Goal: Information Seeking & Learning: Learn about a topic

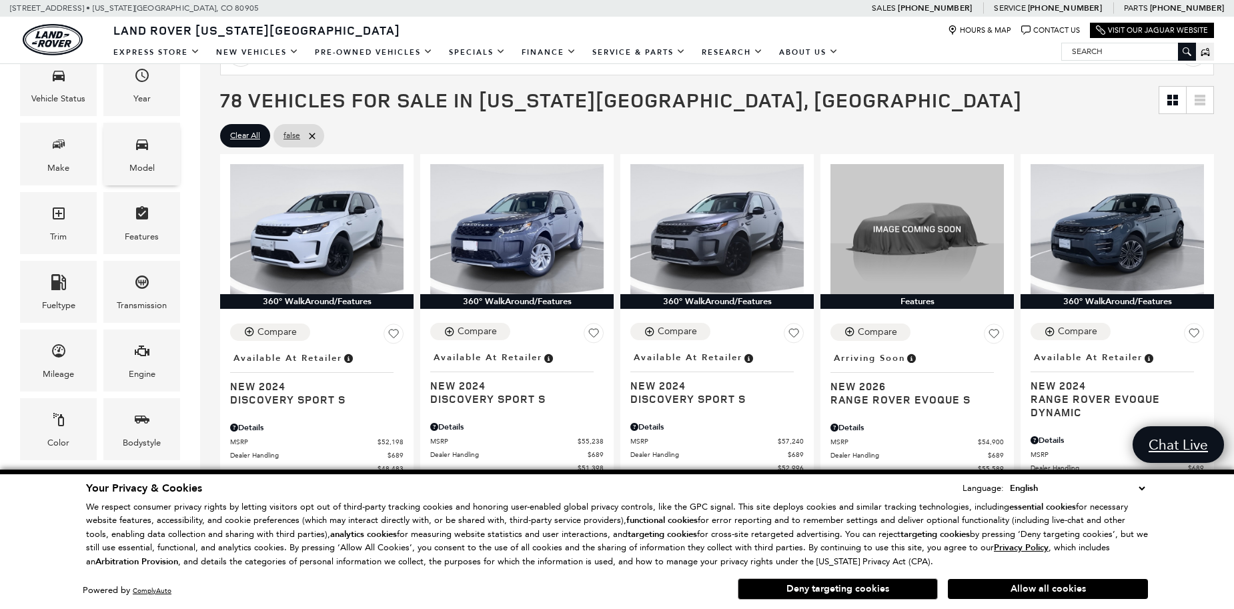
click at [133, 148] on div "Model" at bounding box center [141, 154] width 77 height 62
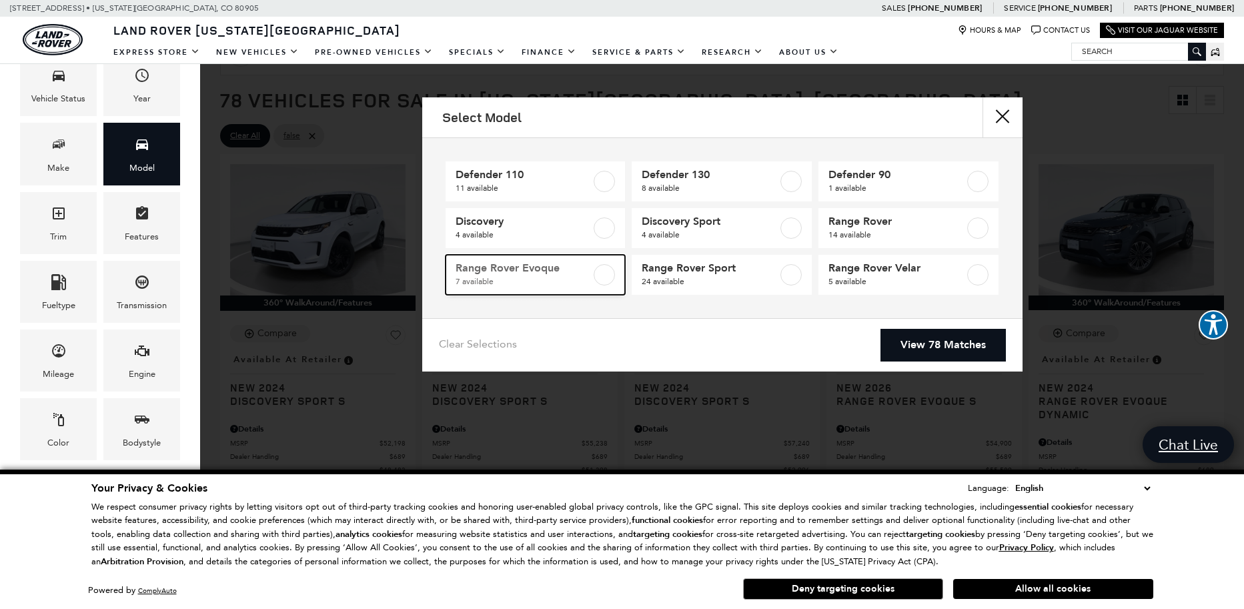
click at [526, 268] on span "Range Rover Evoque" at bounding box center [524, 267] width 136 height 13
type input "$55,589"
type input "$62,205"
checkbox input "true"
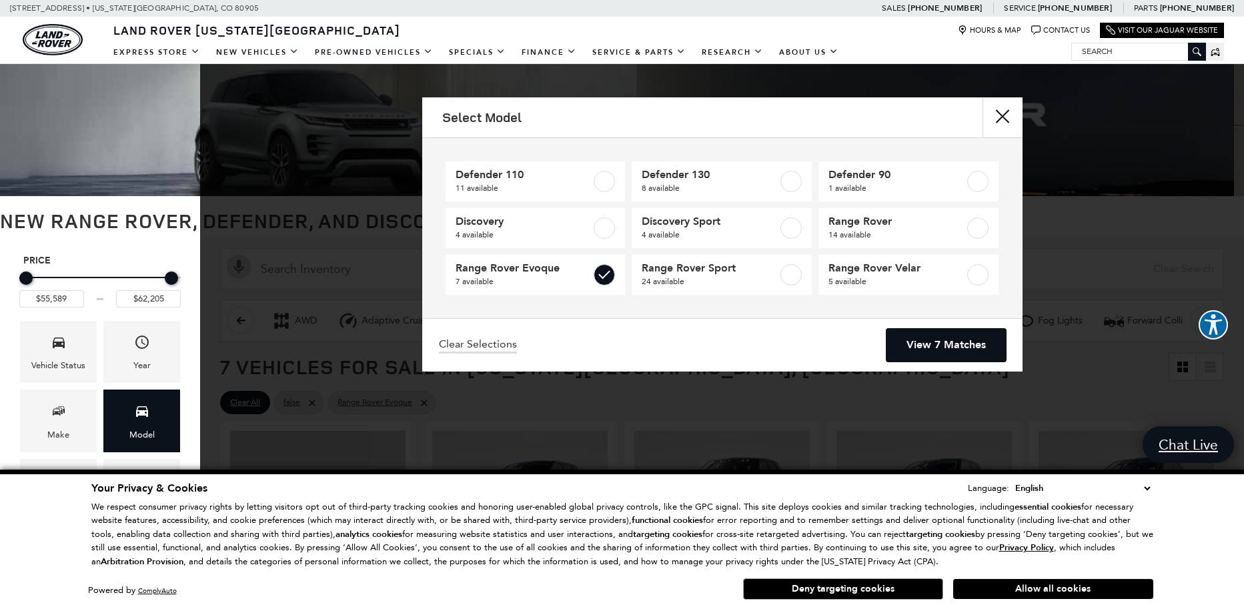
click at [945, 348] on link "View 7 Matches" at bounding box center [945, 345] width 119 height 33
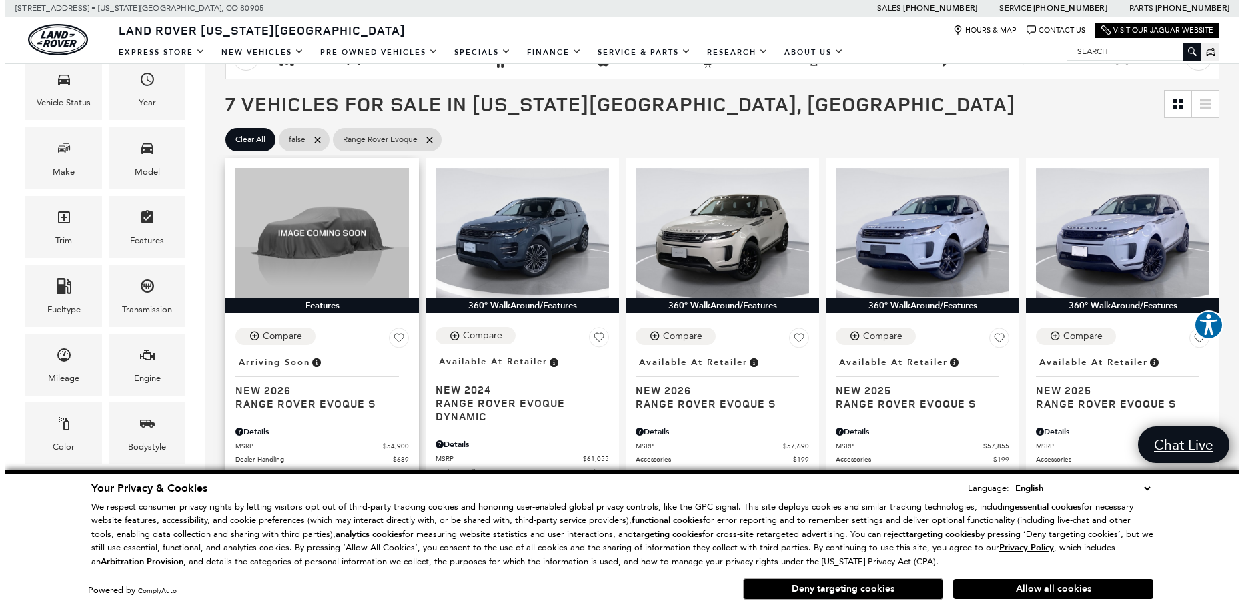
scroll to position [267, 0]
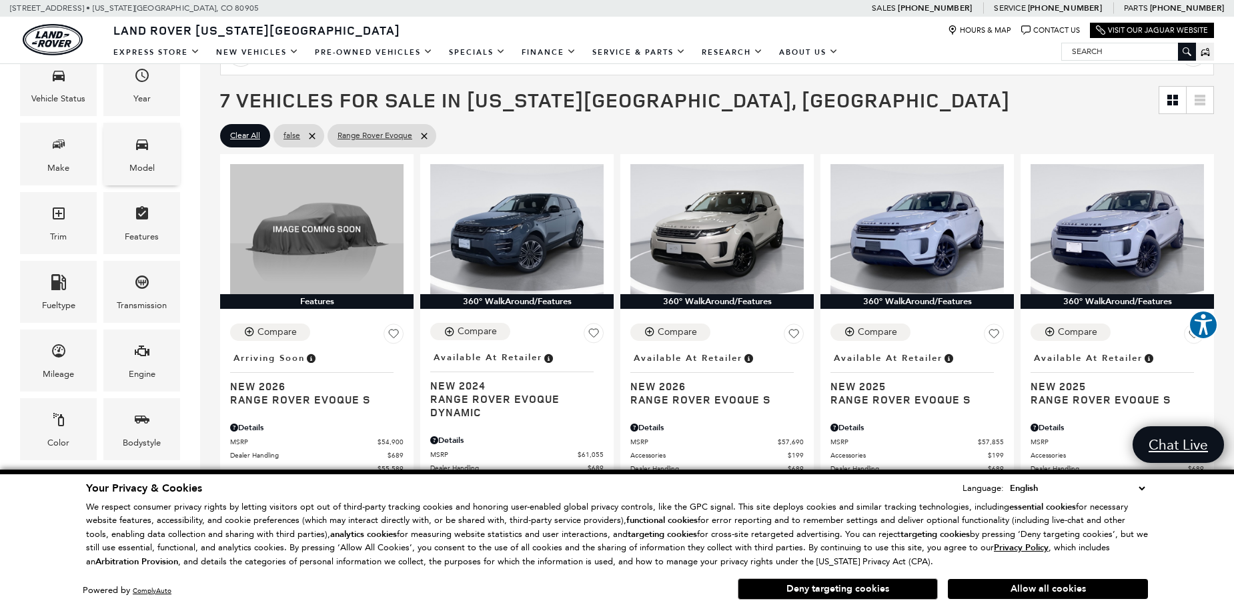
click at [150, 163] on div "Model" at bounding box center [141, 168] width 25 height 15
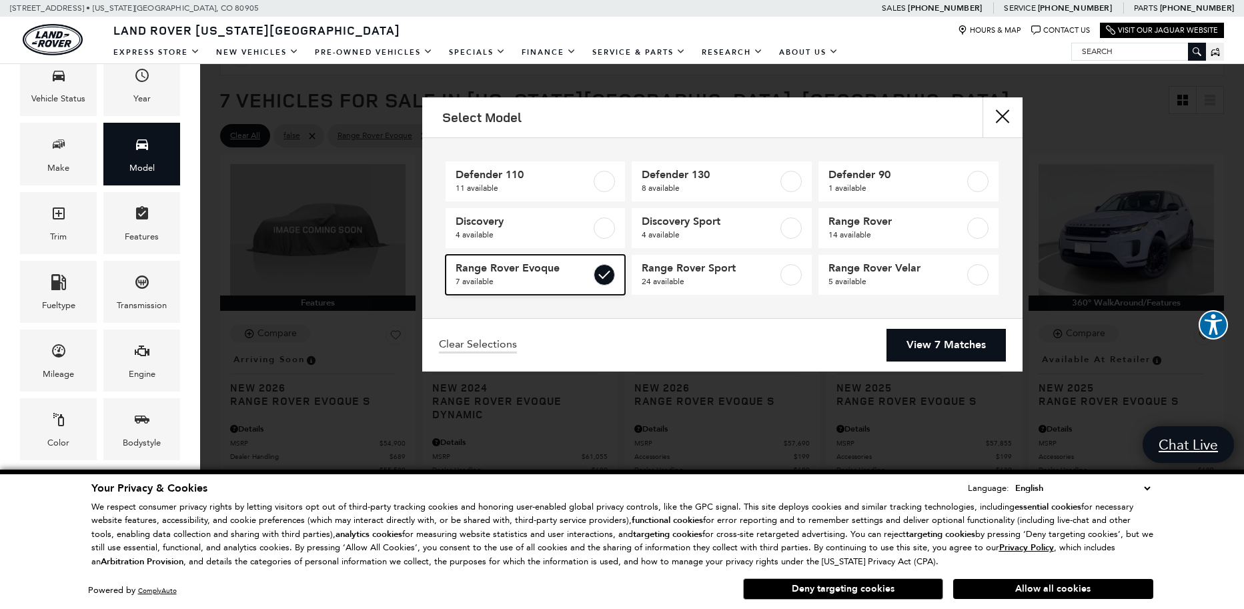
click at [604, 272] on label at bounding box center [604, 274] width 21 height 21
type input "$48,483"
type input "$160,345"
checkbox input "false"
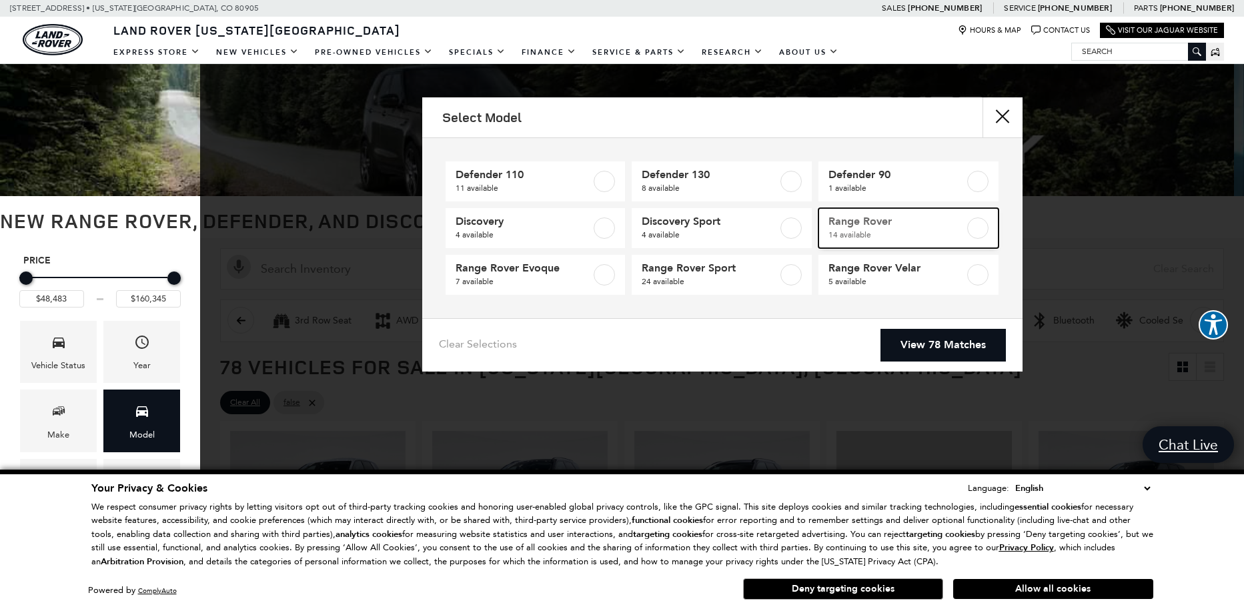
click at [980, 223] on label at bounding box center [977, 227] width 21 height 21
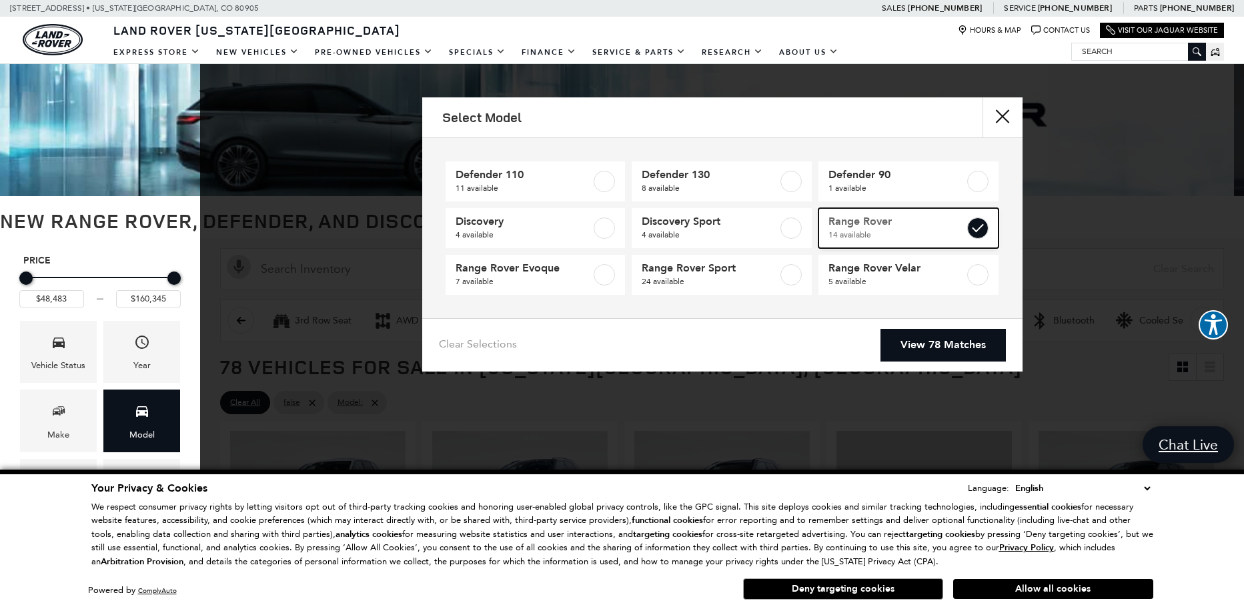
type input "$123,385"
checkbox input "true"
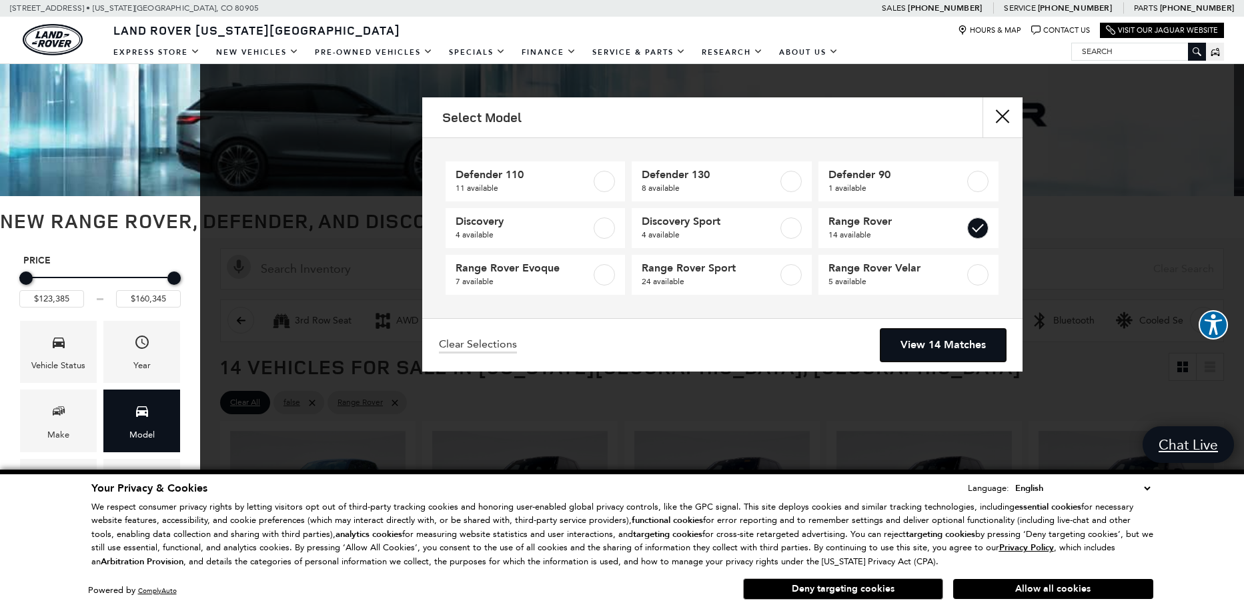
click at [933, 345] on link "View 14 Matches" at bounding box center [942, 345] width 125 height 33
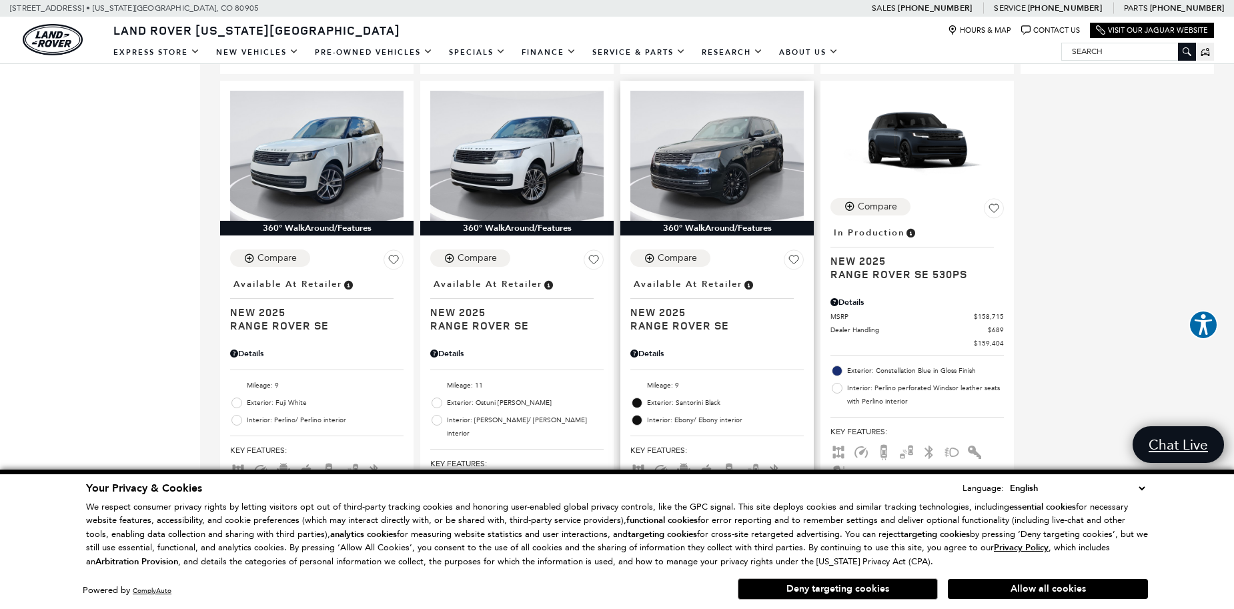
scroll to position [1534, 0]
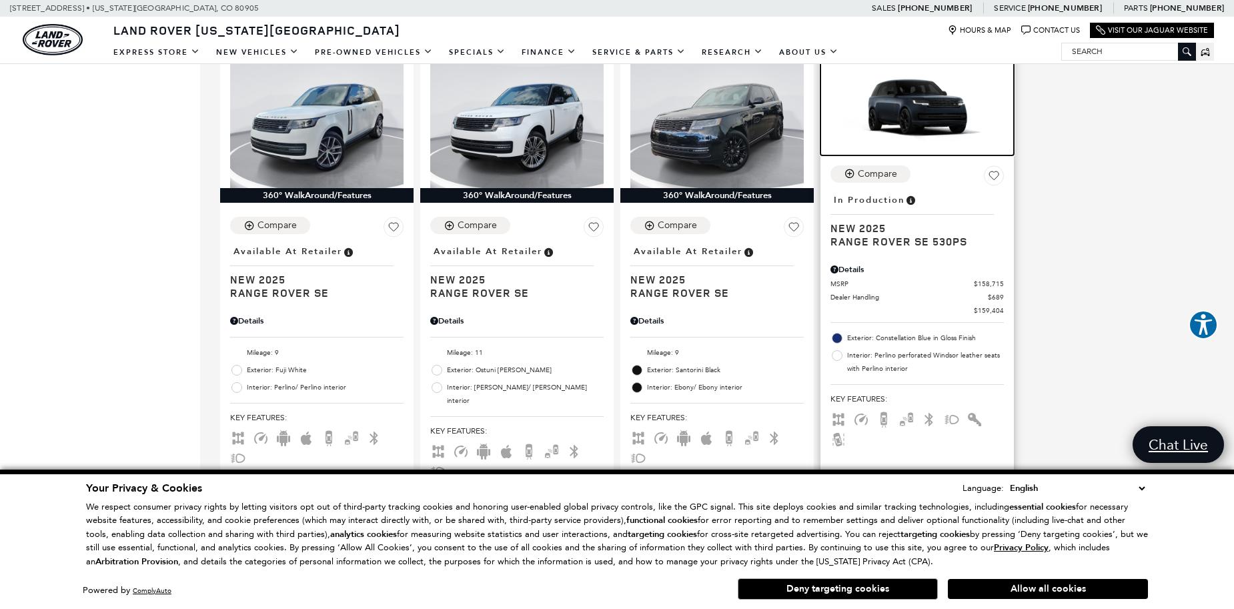
click at [905, 122] on img at bounding box center [916, 106] width 173 height 97
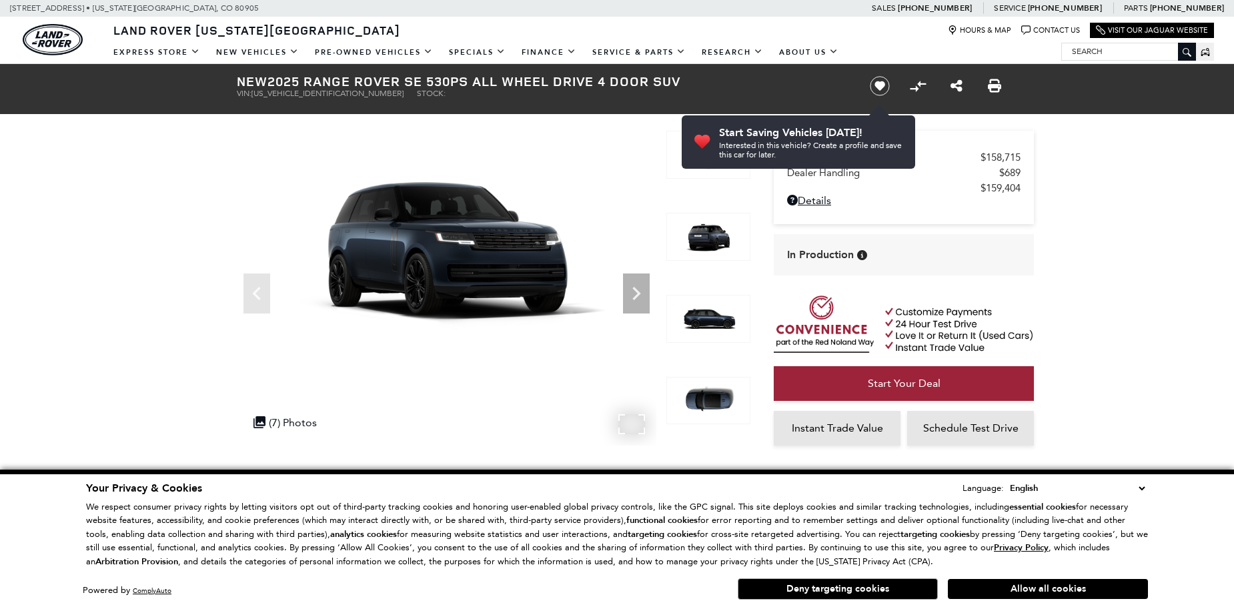
click at [257, 420] on icon at bounding box center [259, 422] width 17 height 17
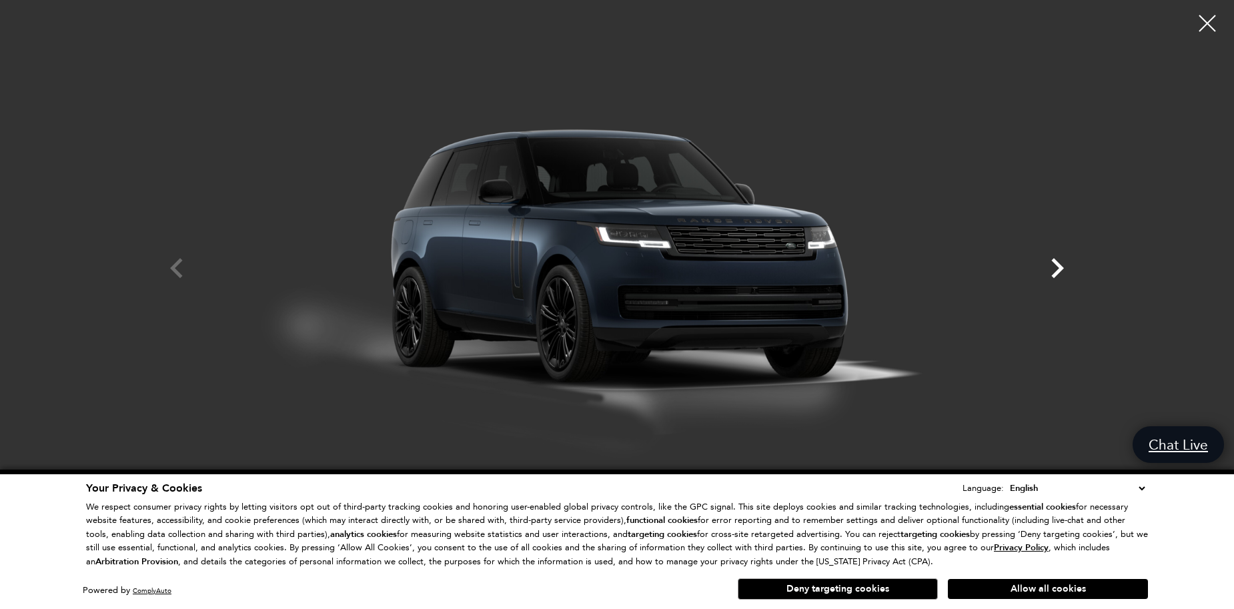
click at [1058, 267] on icon "Next" at bounding box center [1057, 268] width 13 height 20
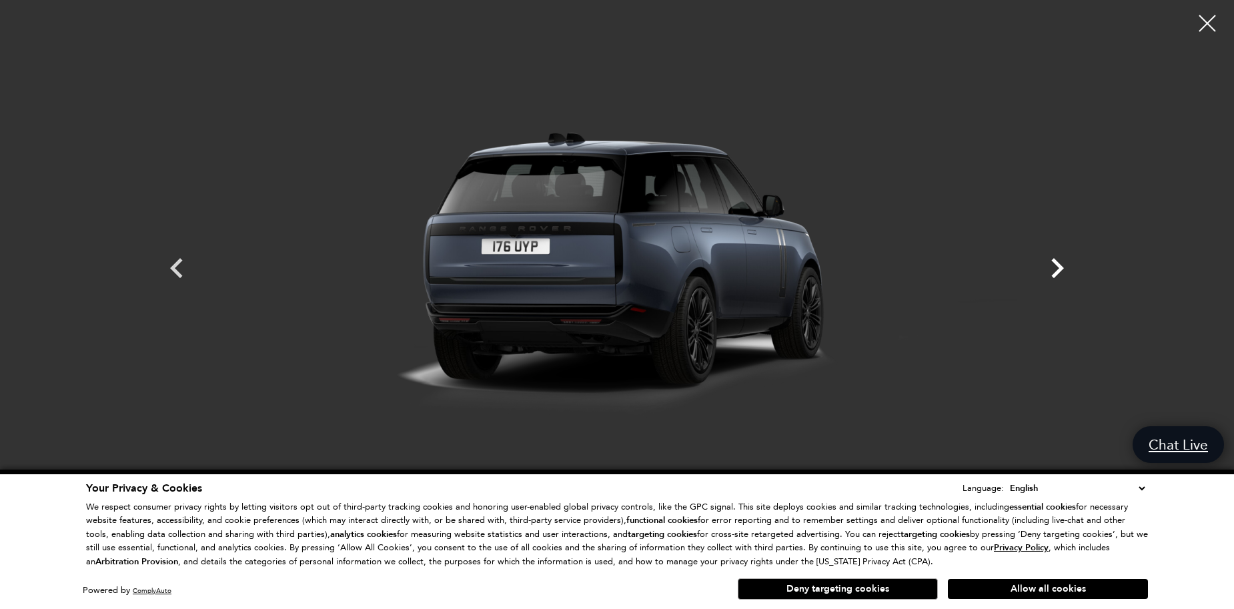
click at [1058, 267] on icon "Next" at bounding box center [1057, 268] width 13 height 20
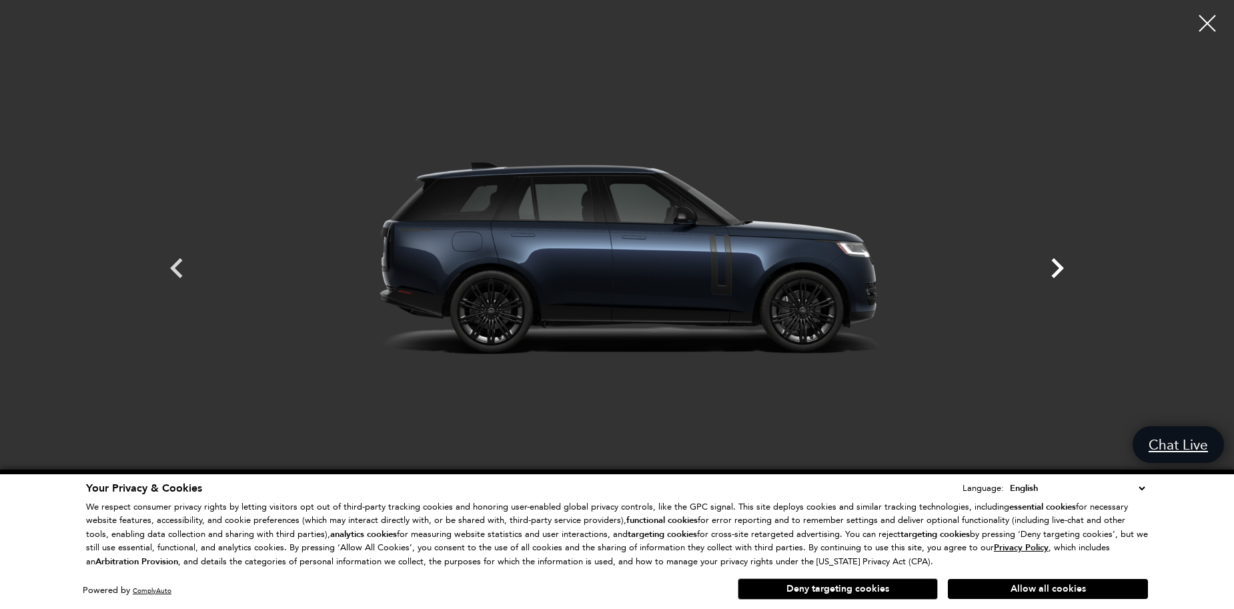
click at [1053, 267] on icon "Next" at bounding box center [1057, 268] width 40 height 40
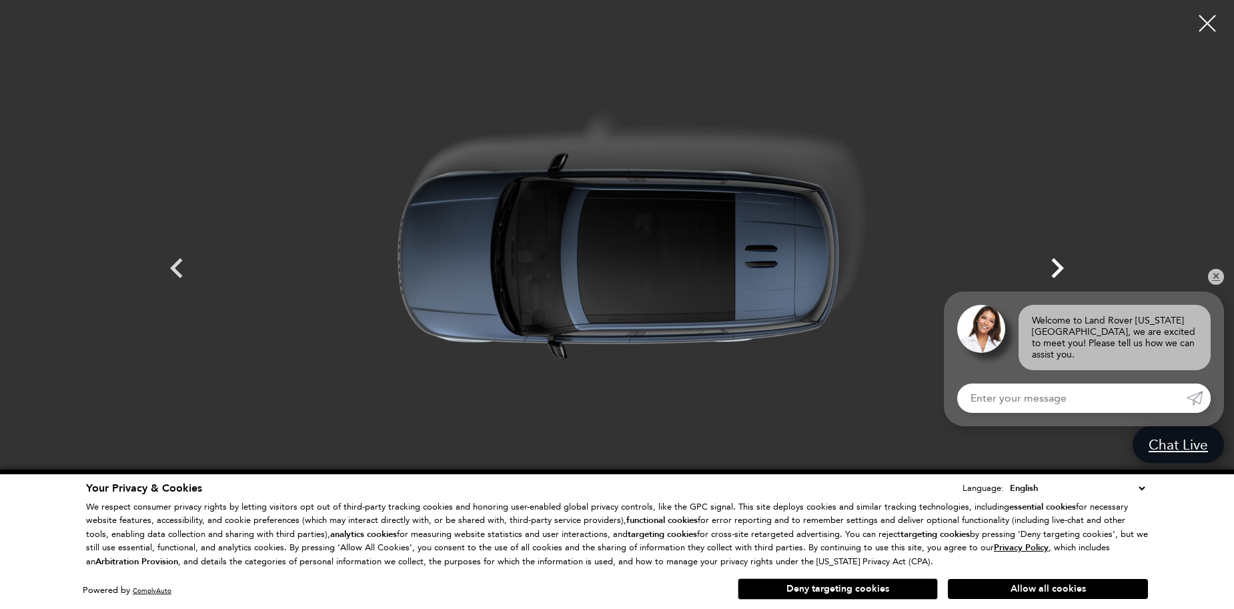
click at [1053, 267] on icon "Next" at bounding box center [1057, 268] width 40 height 40
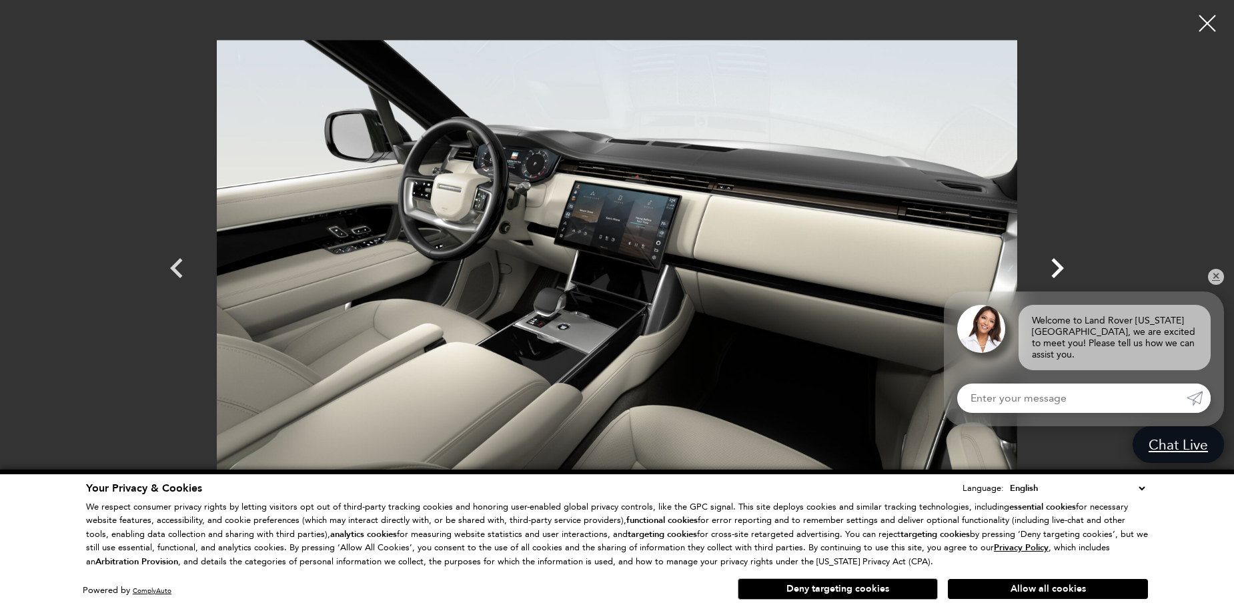
click at [1053, 267] on icon "Next" at bounding box center [1057, 268] width 40 height 40
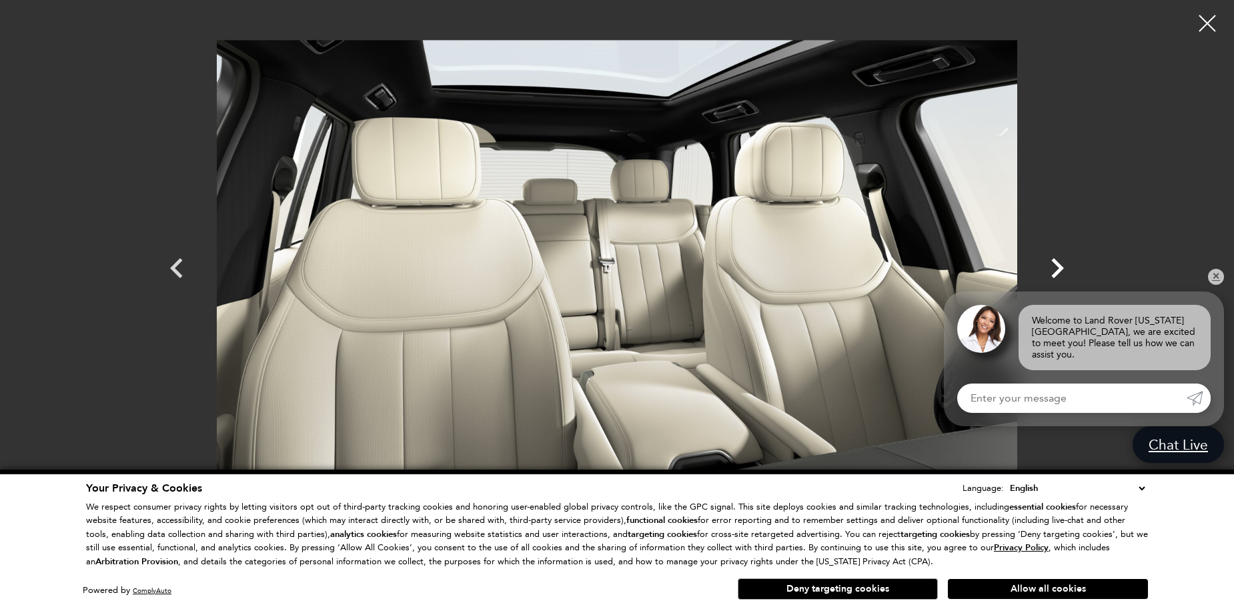
click at [1053, 267] on icon "Next" at bounding box center [1057, 268] width 40 height 40
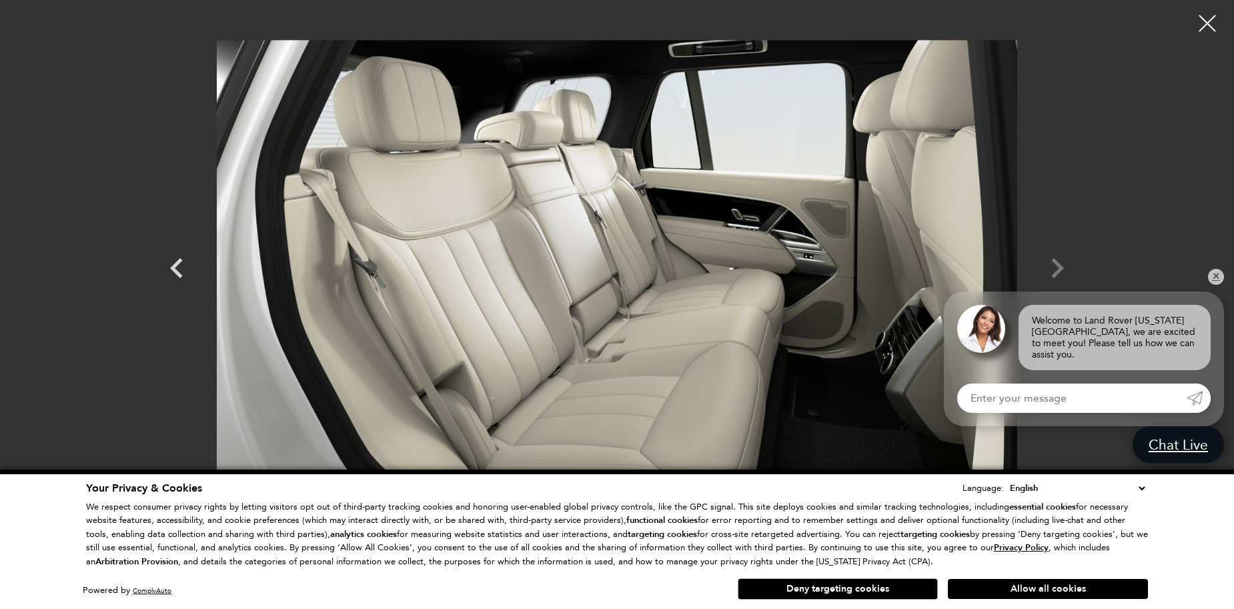
click at [1053, 267] on div at bounding box center [617, 256] width 934 height 492
click at [1212, 283] on link "✕" at bounding box center [1216, 277] width 16 height 16
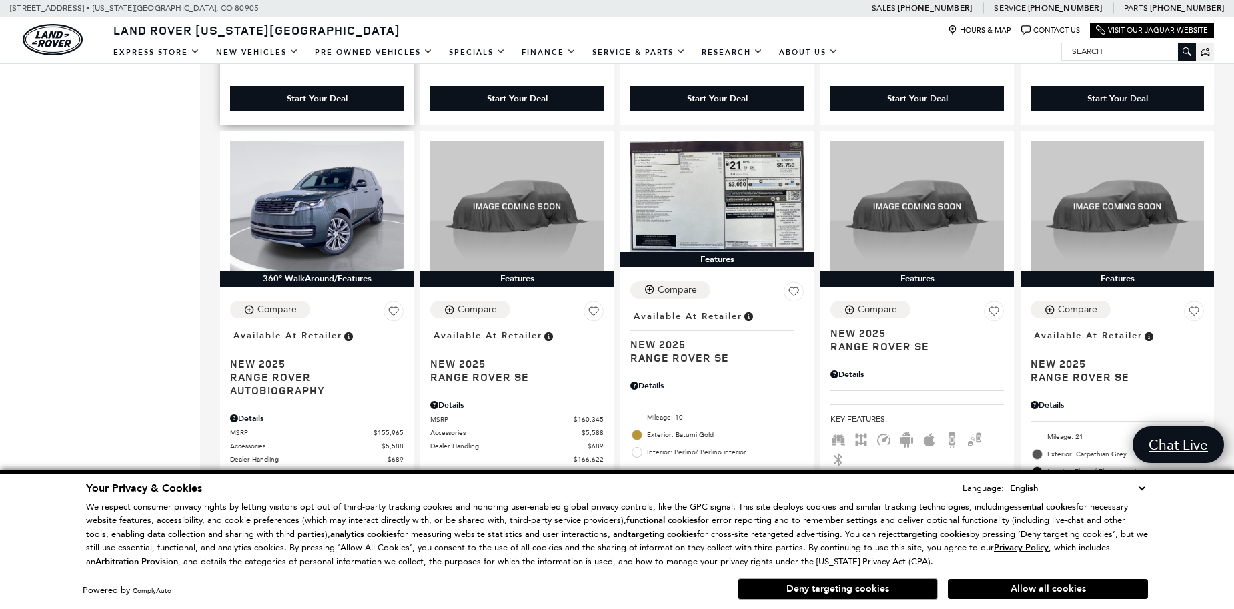
scroll to position [867, 0]
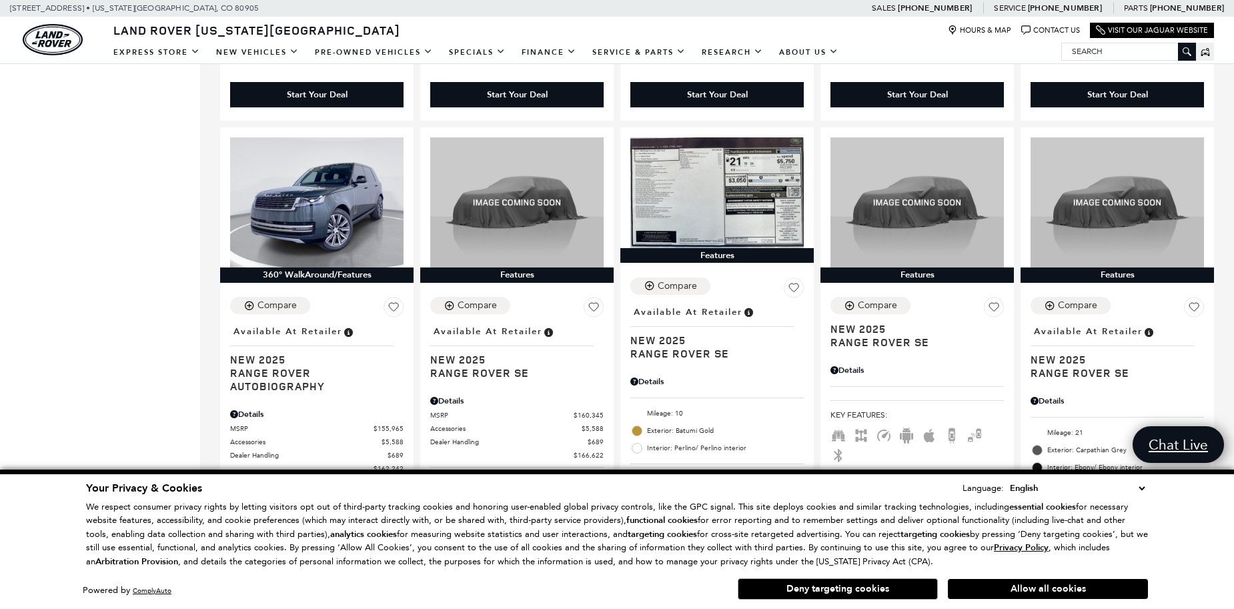
click at [1139, 492] on select "English Spanish / Español English / United Kingdom Korean / 한국어 Vietnamese / Ti…" at bounding box center [1077, 488] width 141 height 15
click at [1141, 491] on select "English Spanish / Español English / United Kingdom Korean / 한국어 Vietnamese / Ti…" at bounding box center [1077, 488] width 141 height 15
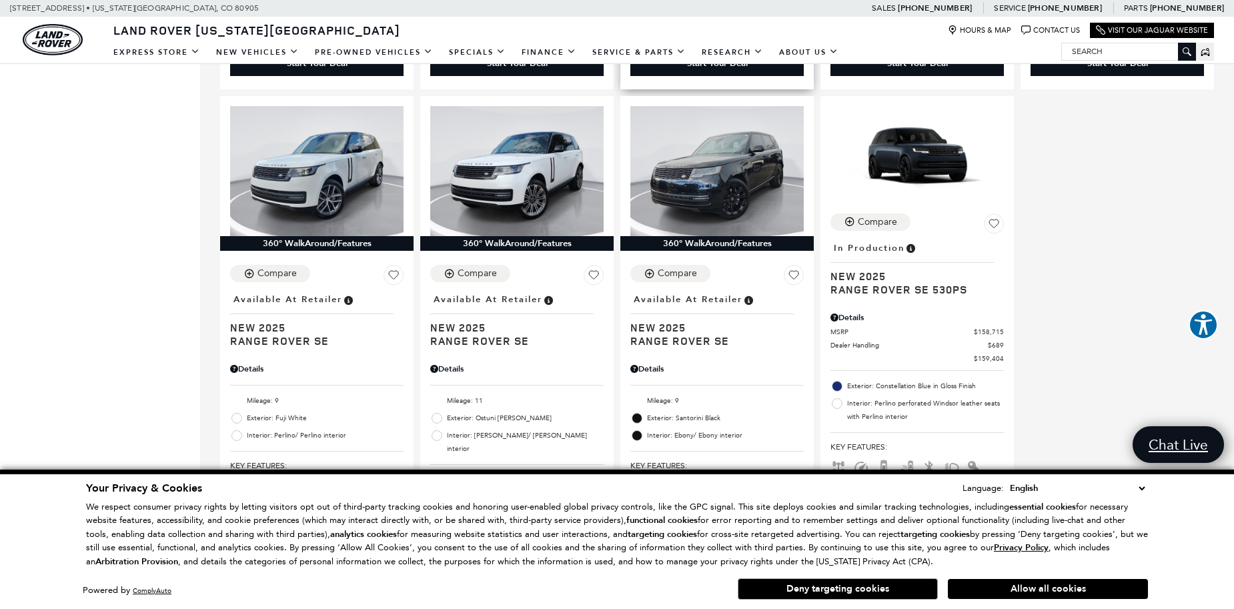
scroll to position [1534, 0]
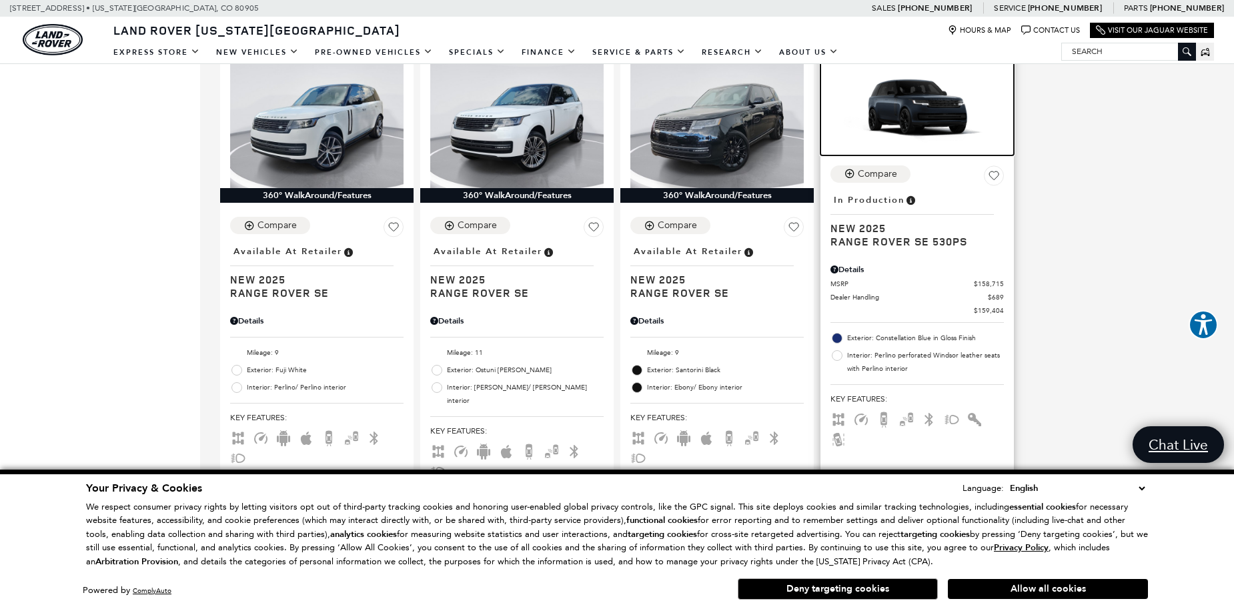
click at [911, 121] on img at bounding box center [916, 106] width 173 height 97
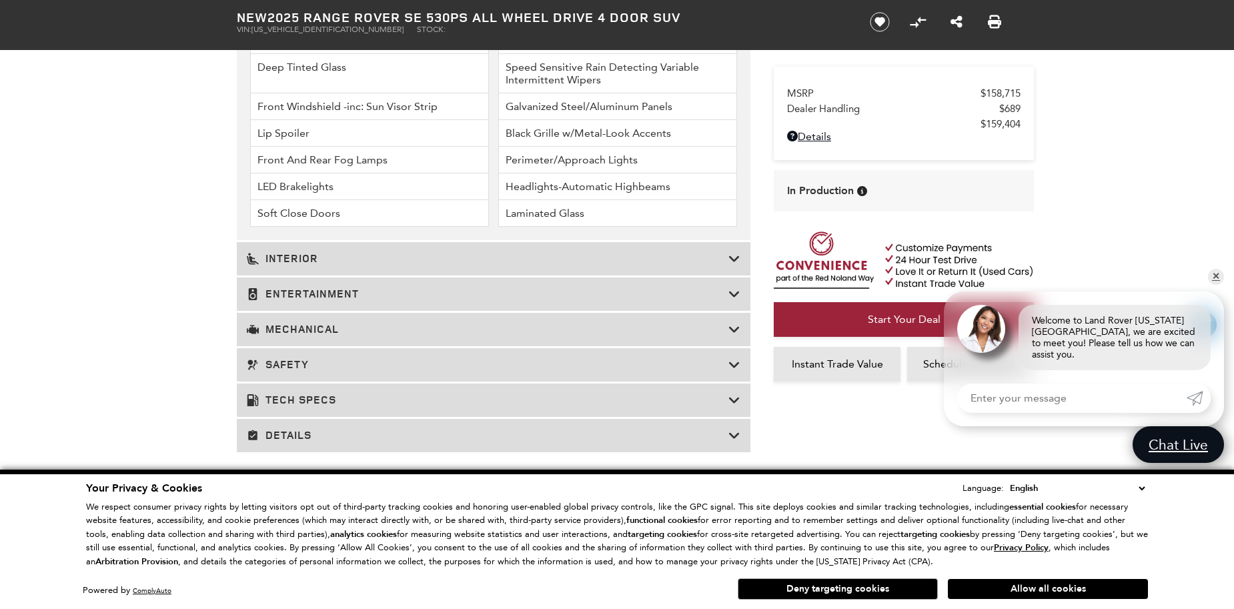
scroll to position [1868, 0]
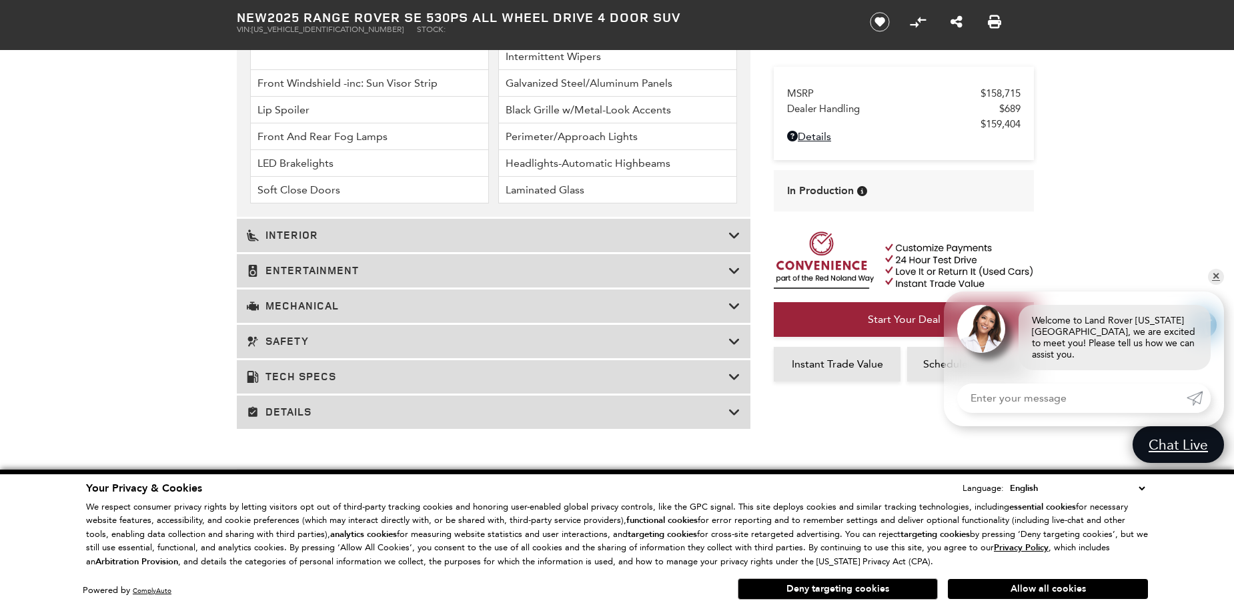
click at [734, 408] on icon at bounding box center [734, 412] width 12 height 13
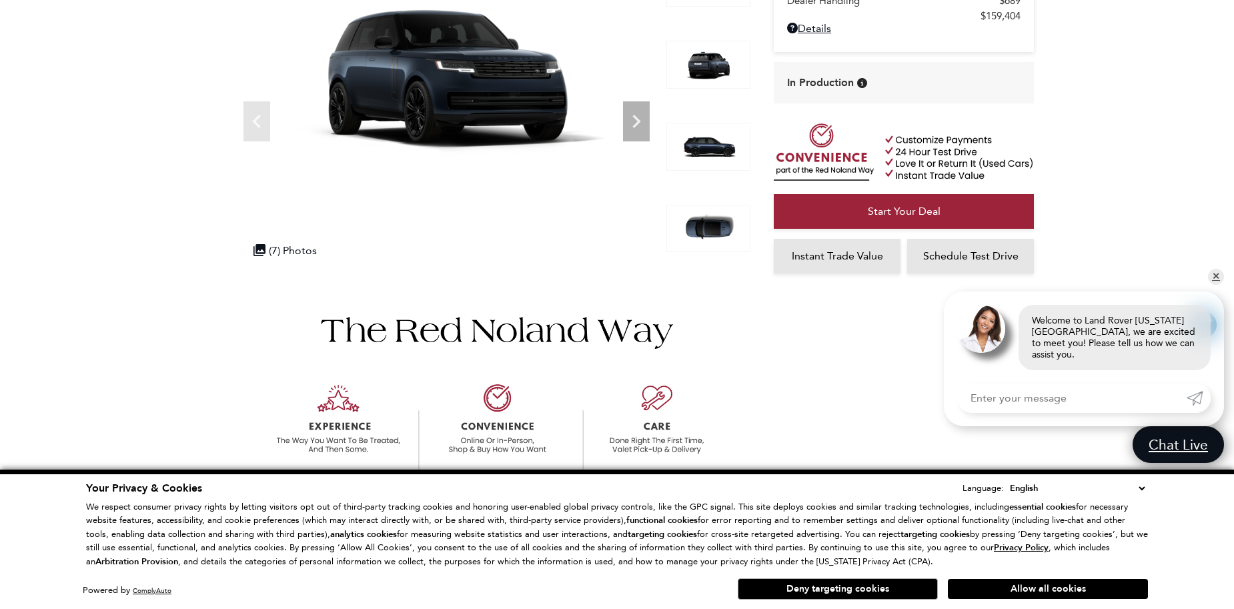
scroll to position [0, 0]
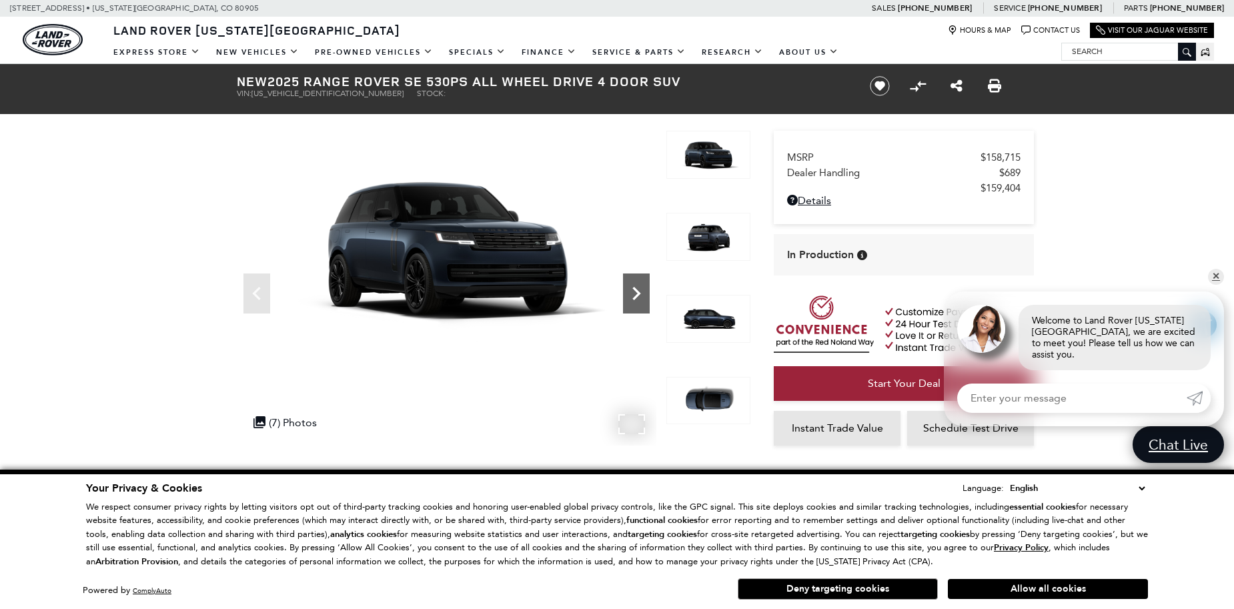
click at [634, 291] on icon "Next" at bounding box center [636, 293] width 27 height 27
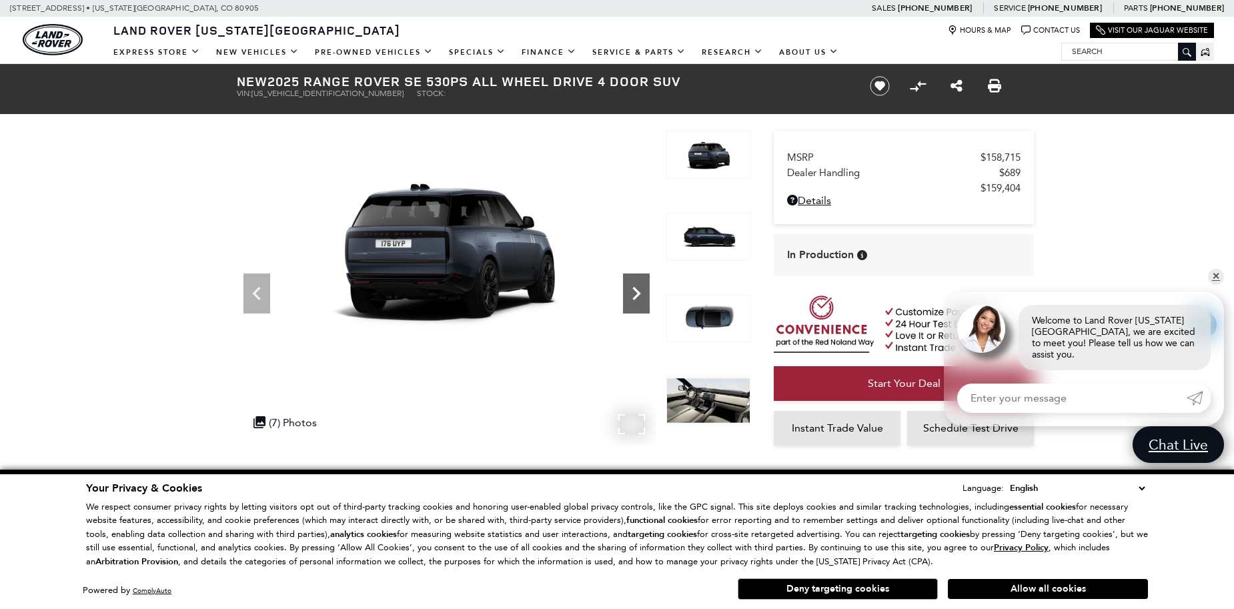
click at [630, 292] on icon "Next" at bounding box center [636, 293] width 27 height 27
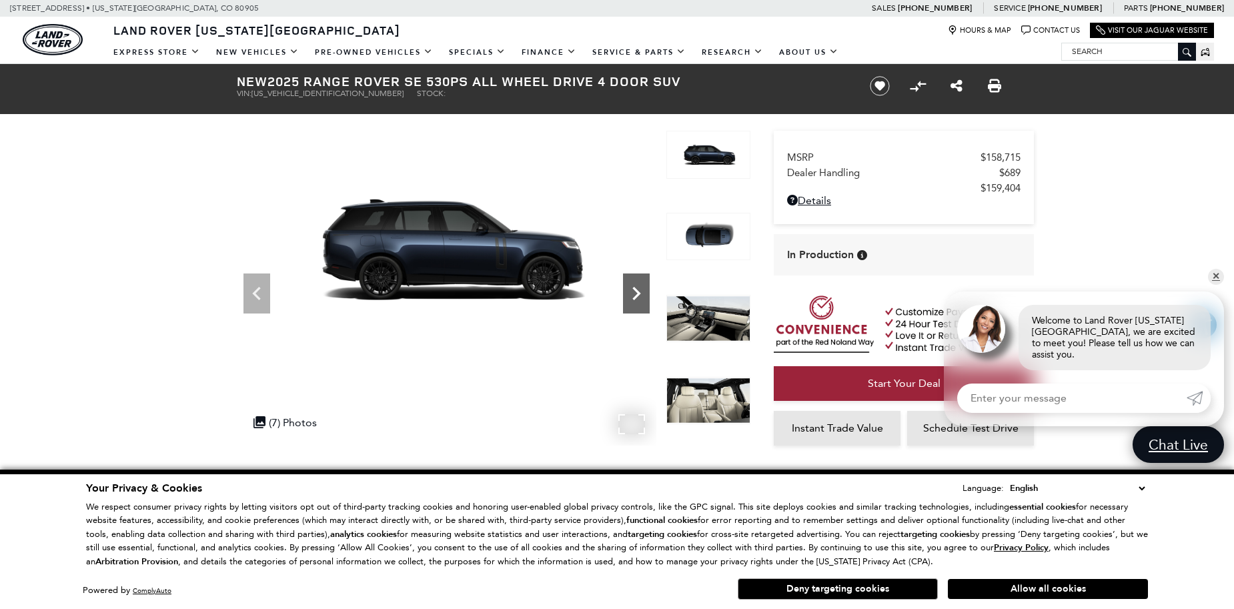
click at [630, 292] on icon "Next" at bounding box center [636, 293] width 27 height 27
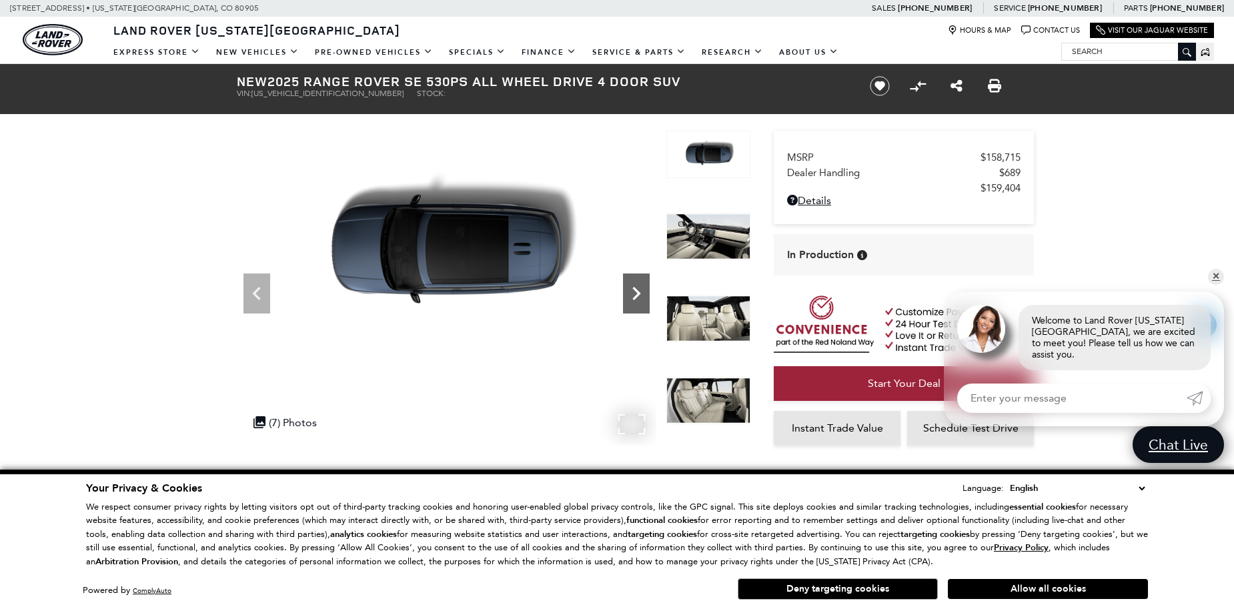
click at [632, 293] on icon "Next" at bounding box center [636, 293] width 27 height 27
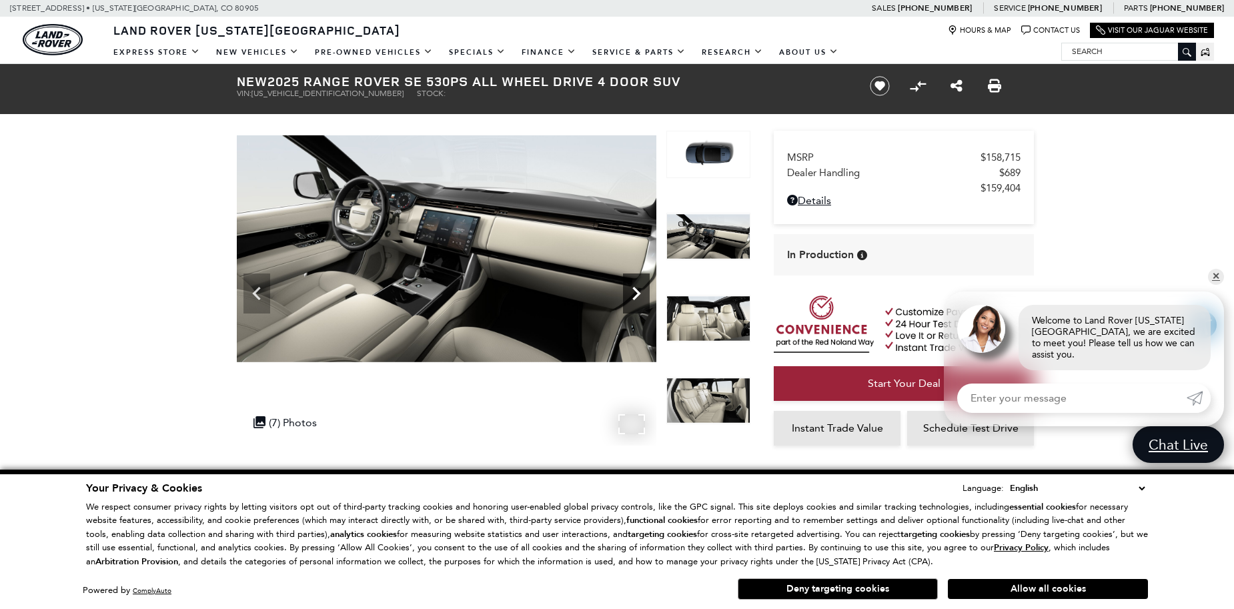
click at [632, 295] on icon "Next" at bounding box center [636, 293] width 27 height 27
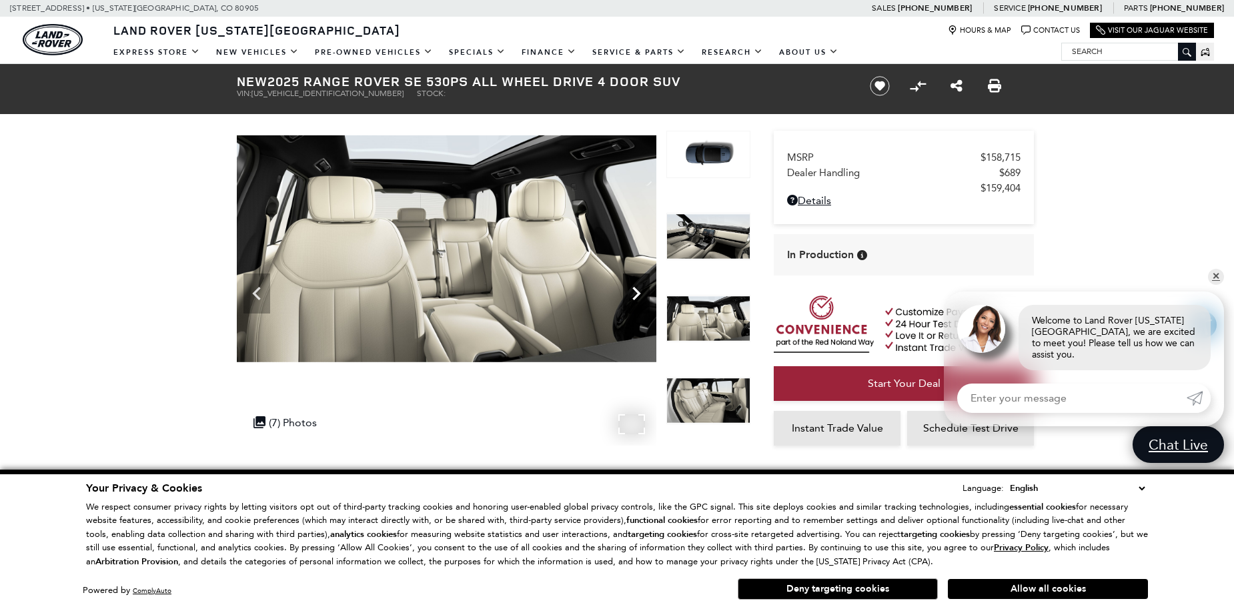
click at [634, 295] on icon "Next" at bounding box center [636, 293] width 27 height 27
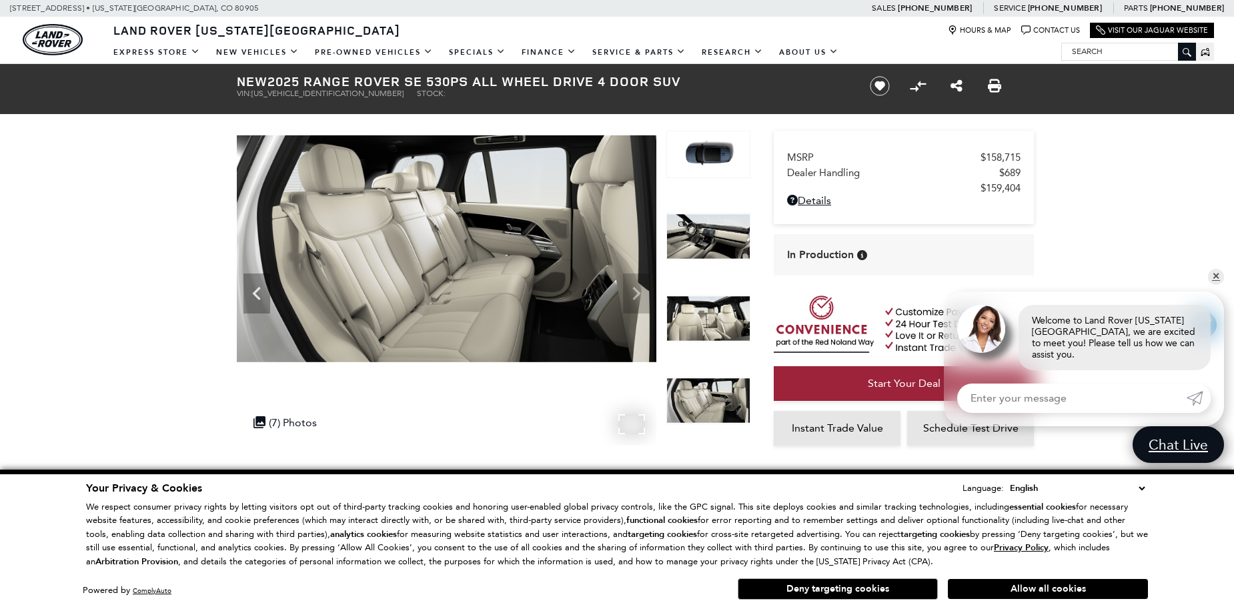
click at [634, 295] on img at bounding box center [447, 249] width 420 height 236
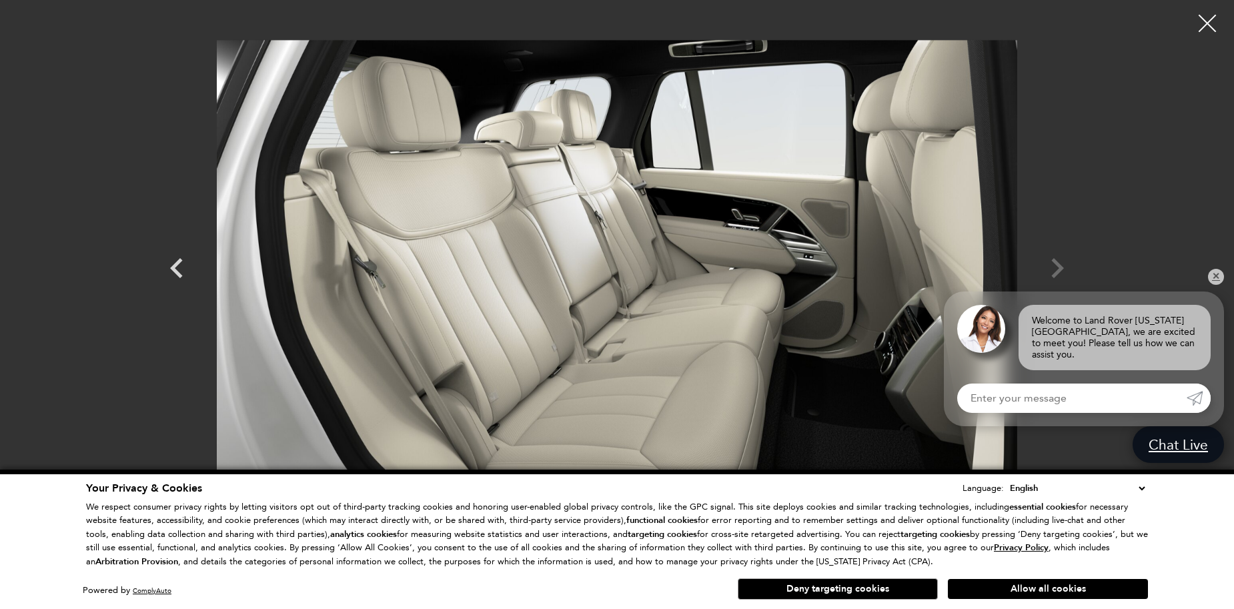
click at [1205, 23] on div at bounding box center [1207, 23] width 35 height 35
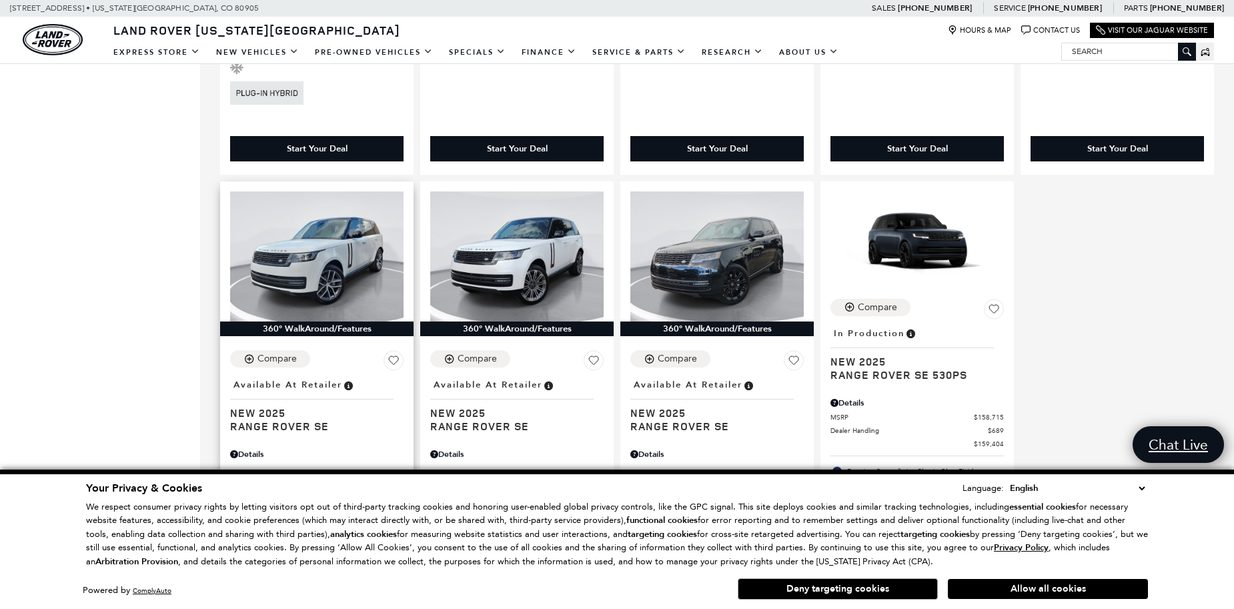
scroll to position [1467, 0]
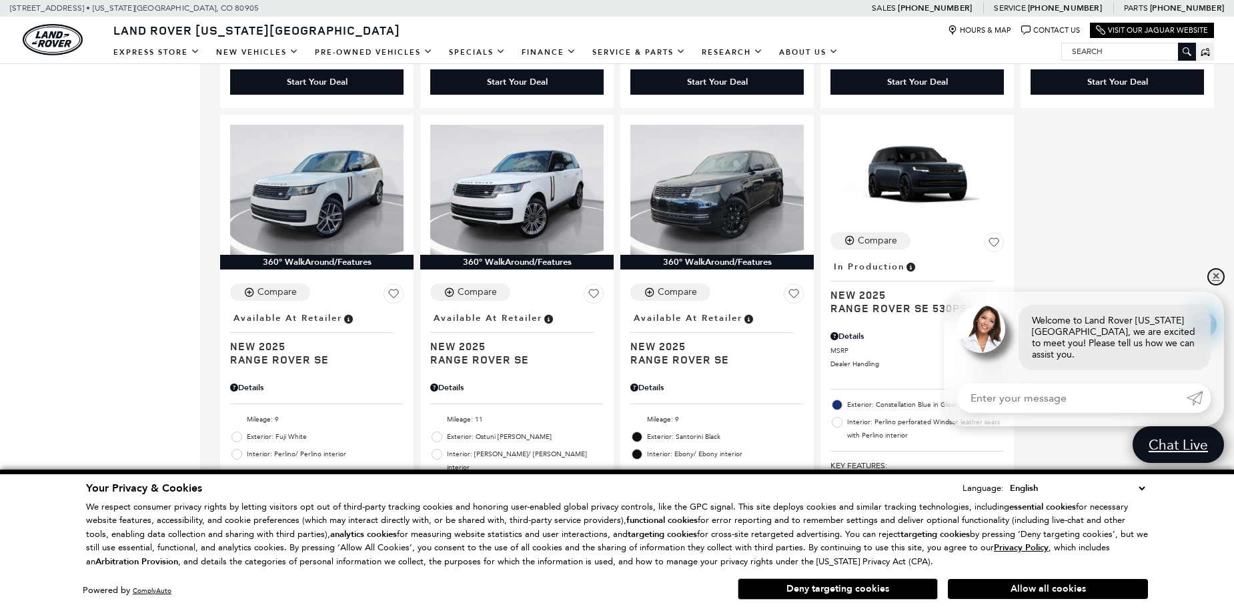
click at [1218, 285] on link "✕" at bounding box center [1216, 277] width 16 height 16
